Goal: Navigation & Orientation: Find specific page/section

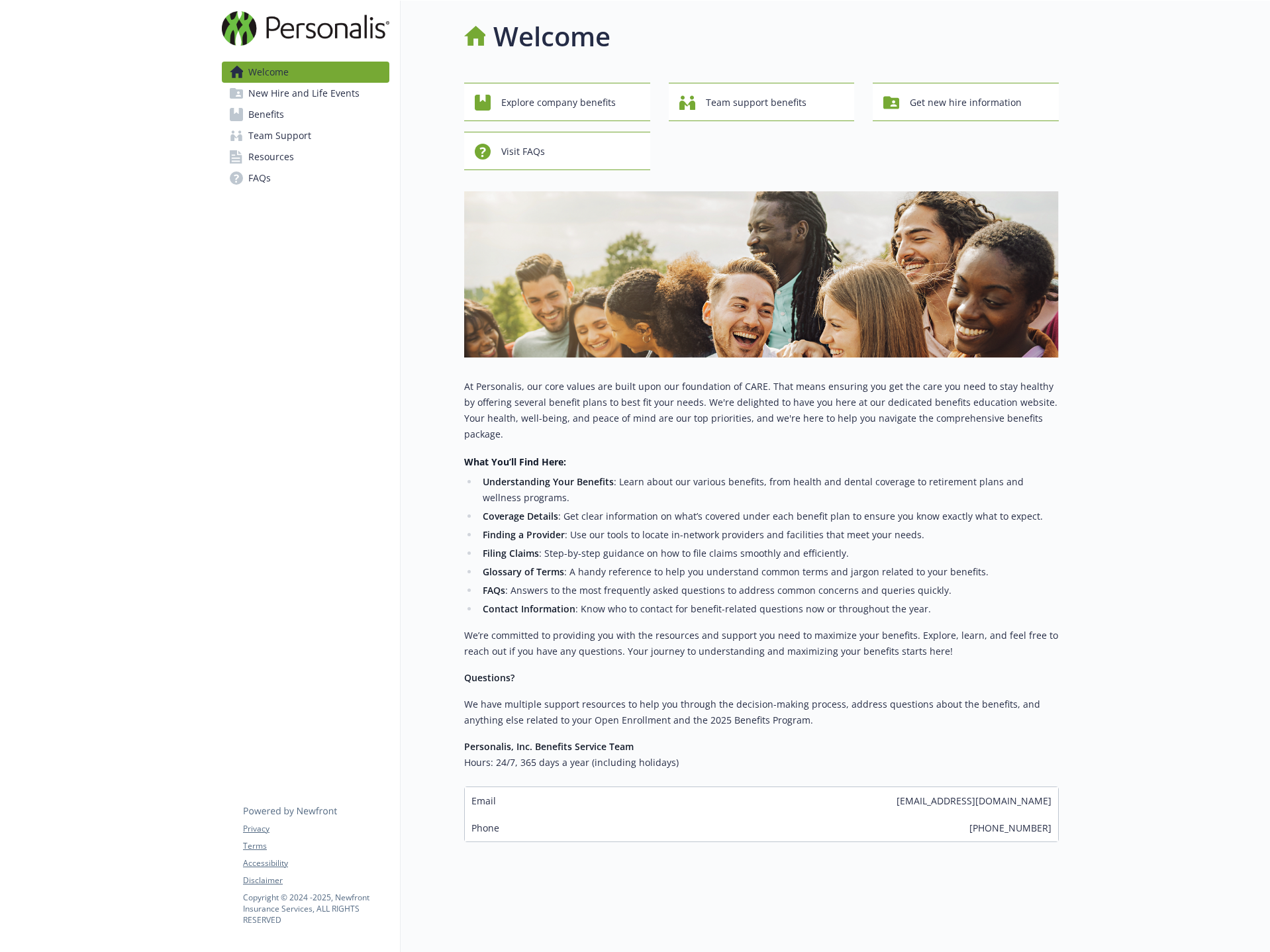
click at [529, 913] on div "Welcome Explore company benefits Team support benefits Get new hire information…" at bounding box center [729, 477] width 658 height 952
